Goal: Navigation & Orientation: Understand site structure

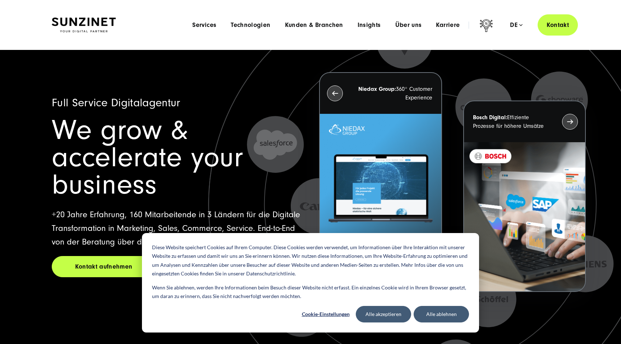
click at [93, 27] on img at bounding box center [84, 25] width 64 height 15
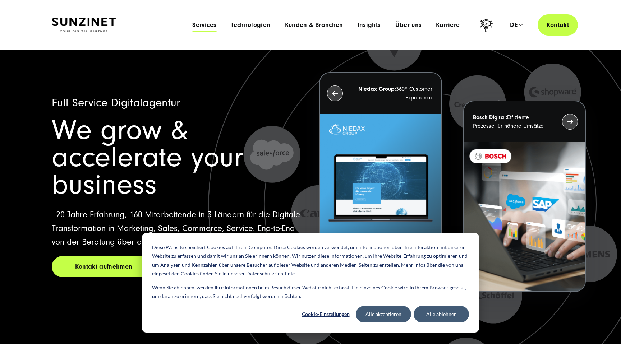
click at [208, 22] on span "Services" at bounding box center [204, 25] width 24 height 7
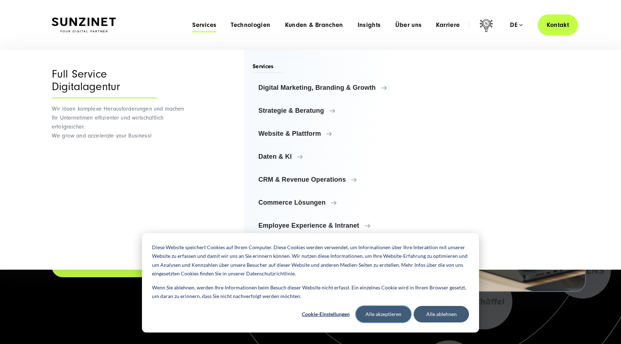
click at [385, 315] on button "Alle akzeptieren" at bounding box center [383, 314] width 55 height 17
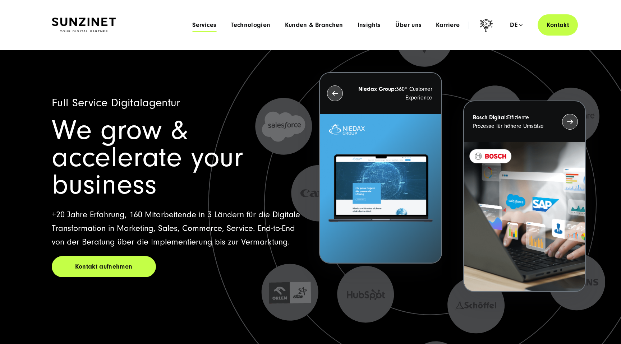
click at [205, 28] on span "Services" at bounding box center [204, 25] width 24 height 7
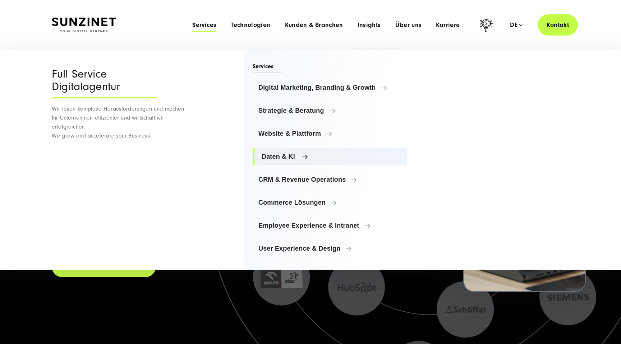
click at [278, 154] on span "Daten & KI" at bounding box center [331, 156] width 139 height 7
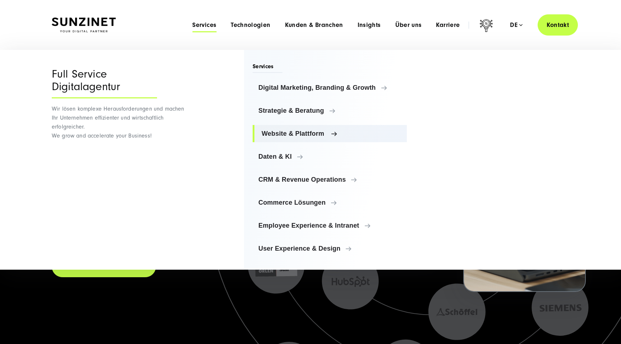
click at [281, 137] on span "Website & Plattform" at bounding box center [331, 133] width 139 height 7
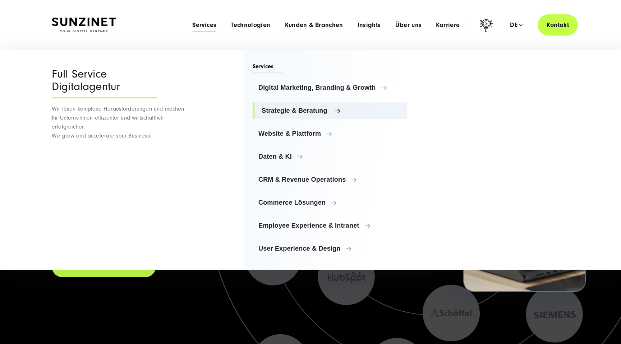
click at [290, 115] on link "Strategie & Beratung" at bounding box center [330, 110] width 154 height 17
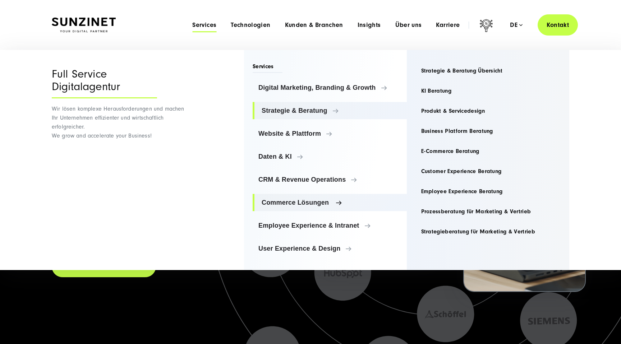
click at [299, 204] on span "Commerce Lösungen" at bounding box center [331, 202] width 139 height 7
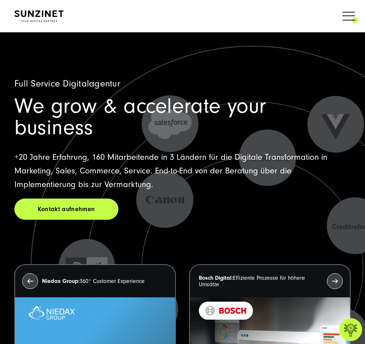
click at [358, 15] on span at bounding box center [358, 16] width 0 height 18
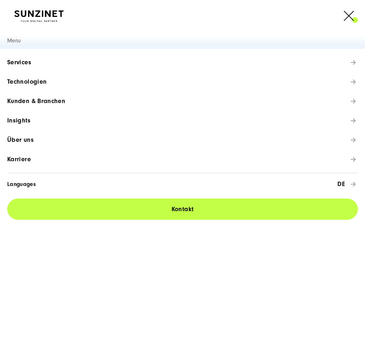
click at [343, 65] on link "Services" at bounding box center [182, 62] width 365 height 19
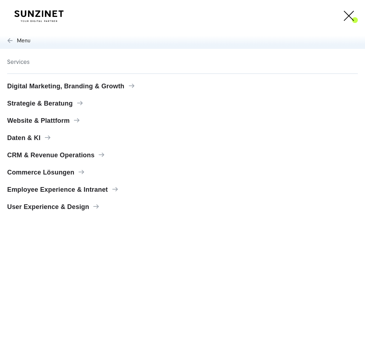
click at [56, 41] on span "Menu" at bounding box center [182, 40] width 365 height 17
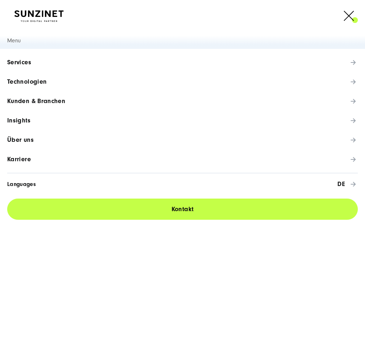
click at [358, 14] on span at bounding box center [358, 16] width 0 height 18
